Goal: Task Accomplishment & Management: Manage account settings

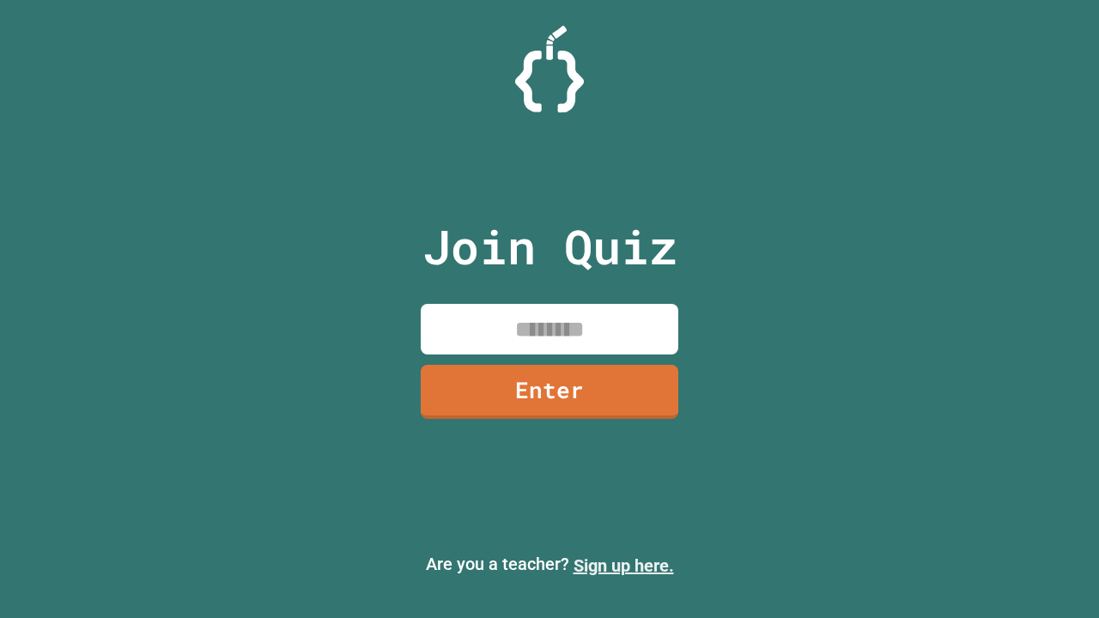
click at [623, 566] on link "Sign up here." at bounding box center [623, 565] width 100 height 21
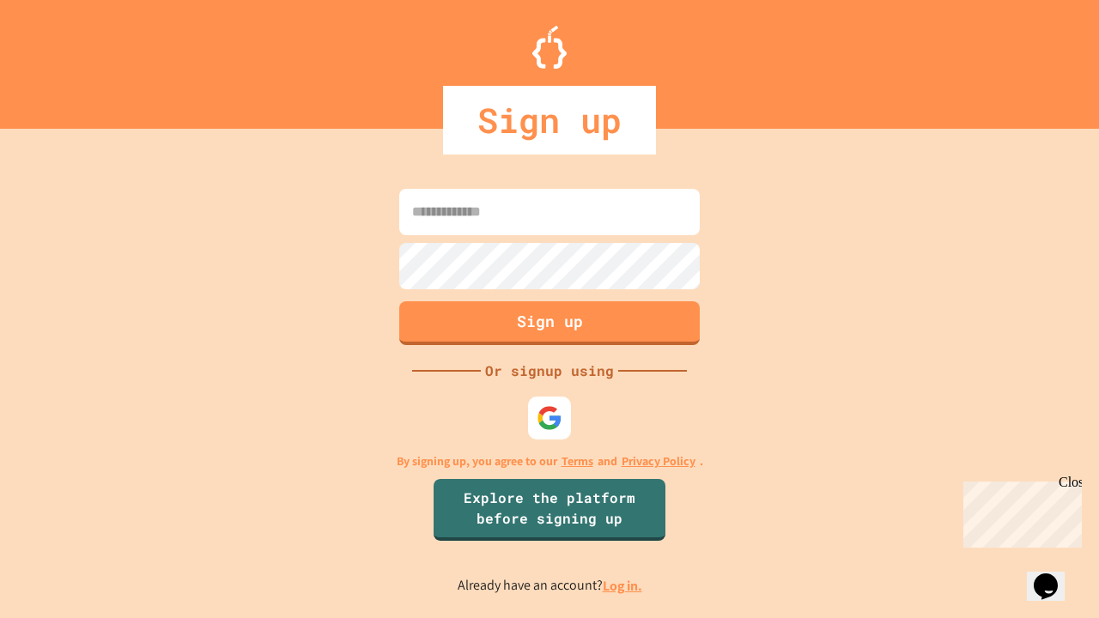
click at [623, 585] on link "Log in." at bounding box center [622, 586] width 39 height 18
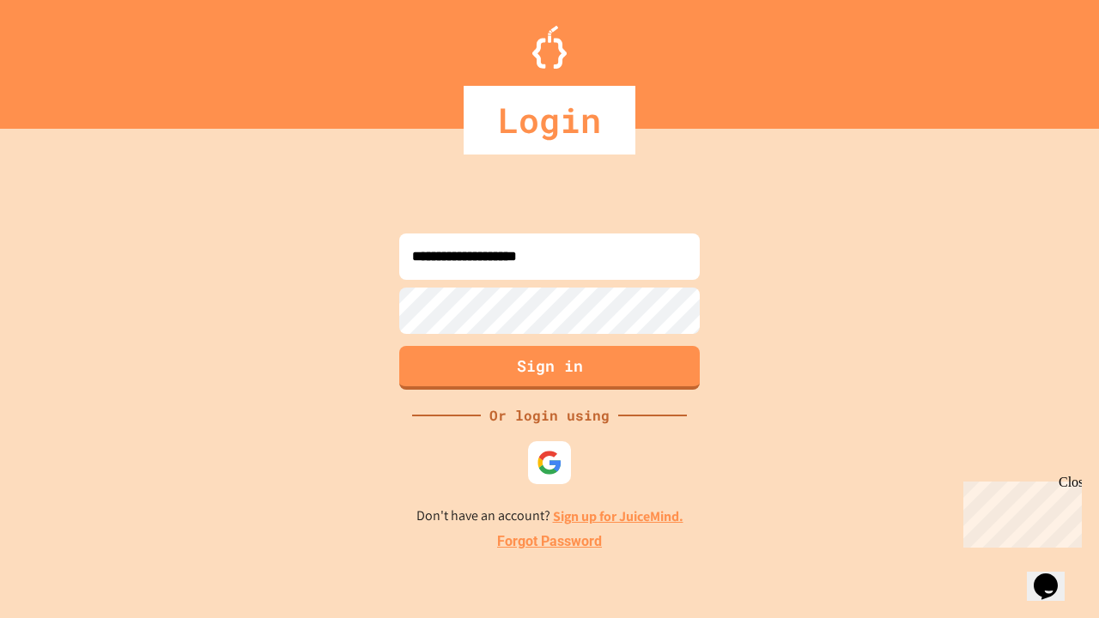
type input "**********"
